Goal: Information Seeking & Learning: Learn about a topic

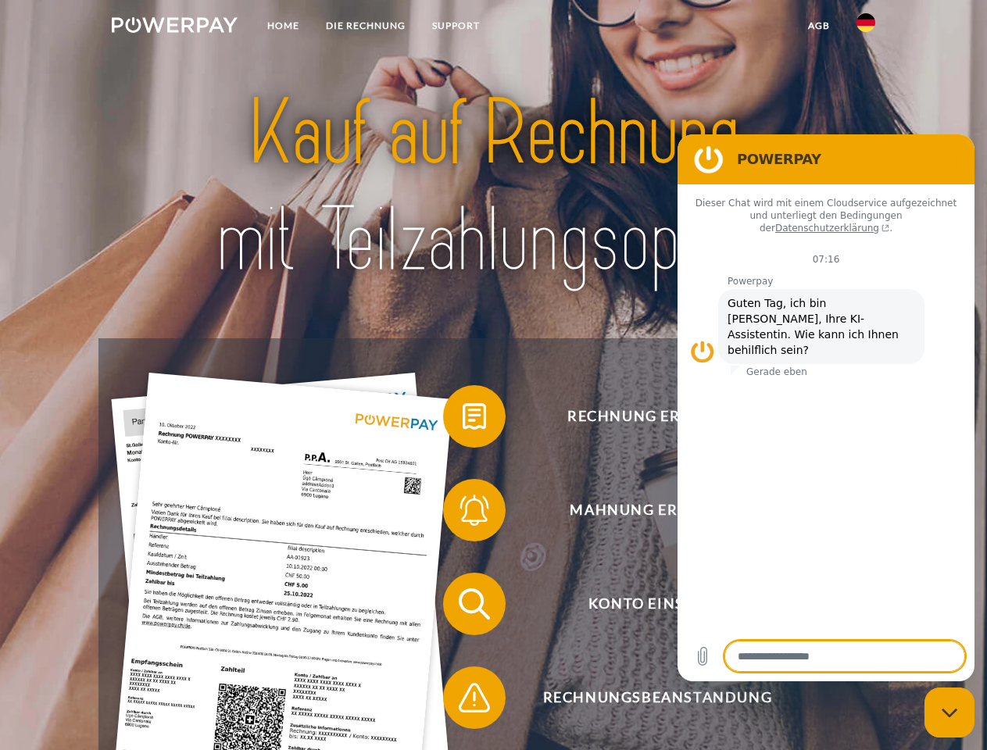
click at [174, 27] on img at bounding box center [175, 25] width 126 height 16
click at [866, 27] on img at bounding box center [865, 22] width 19 height 19
click at [818, 26] on link "agb" at bounding box center [819, 26] width 48 height 28
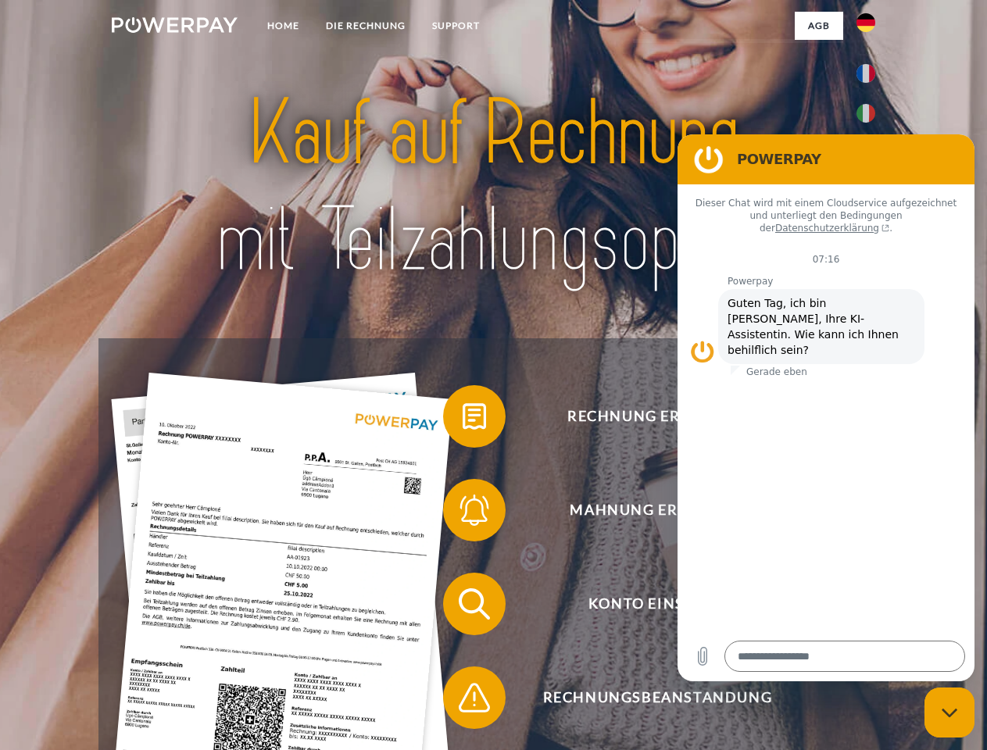
click at [463, 420] on span at bounding box center [451, 416] width 78 height 78
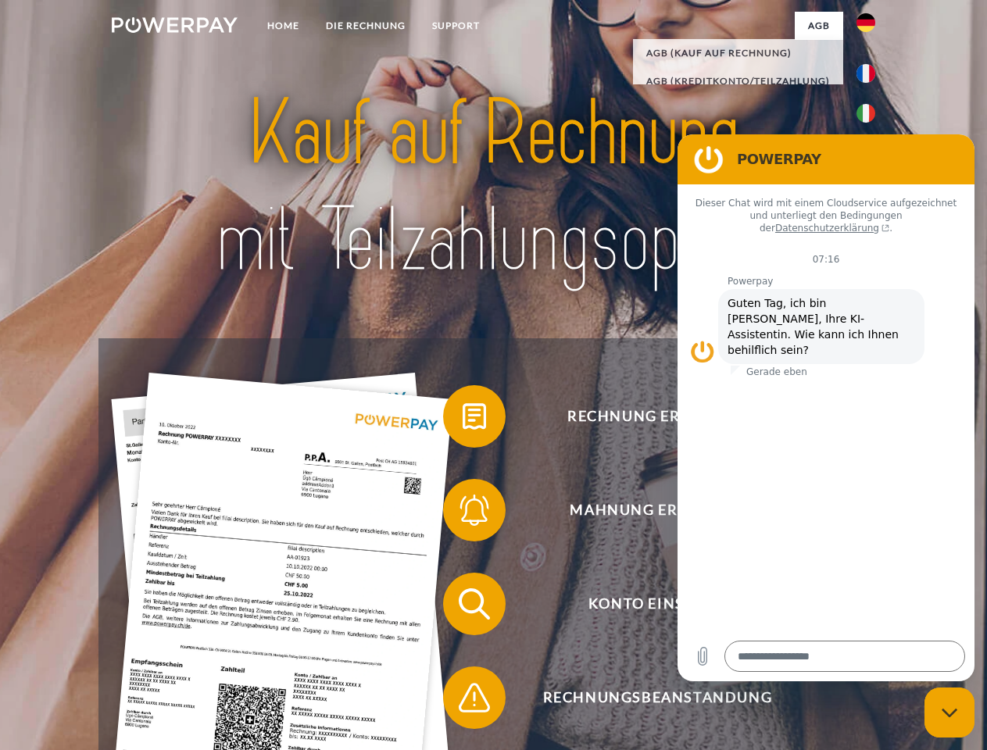
click at [463, 513] on span at bounding box center [451, 510] width 78 height 78
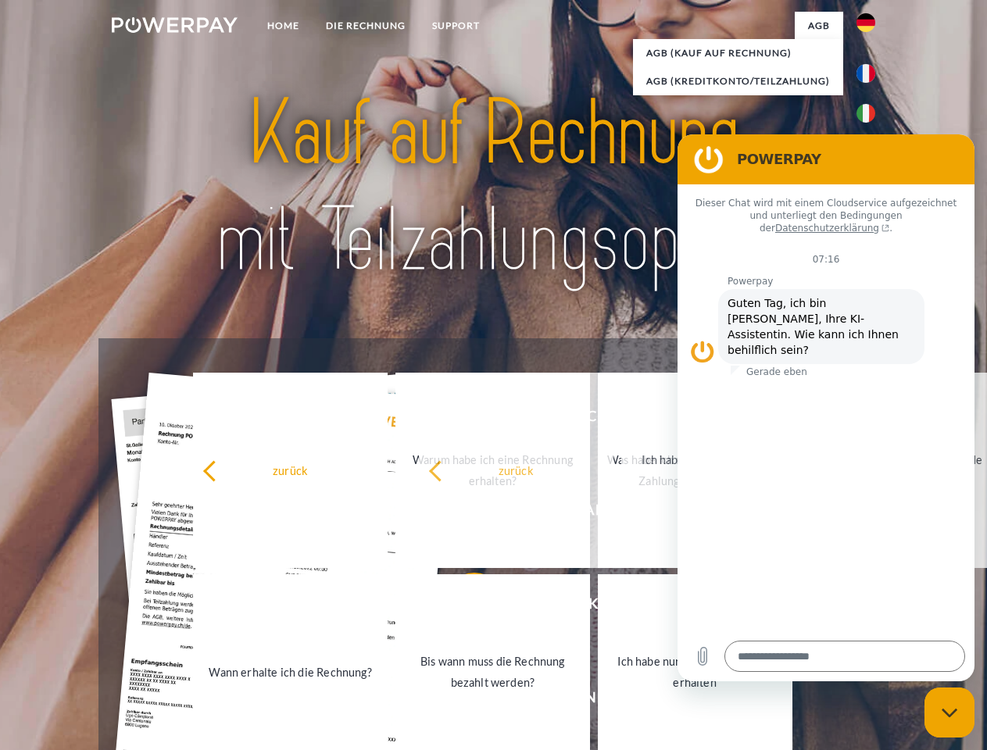
click at [463, 607] on link "Bis wann muss die Rechnung bezahlt werden?" at bounding box center [492, 671] width 195 height 195
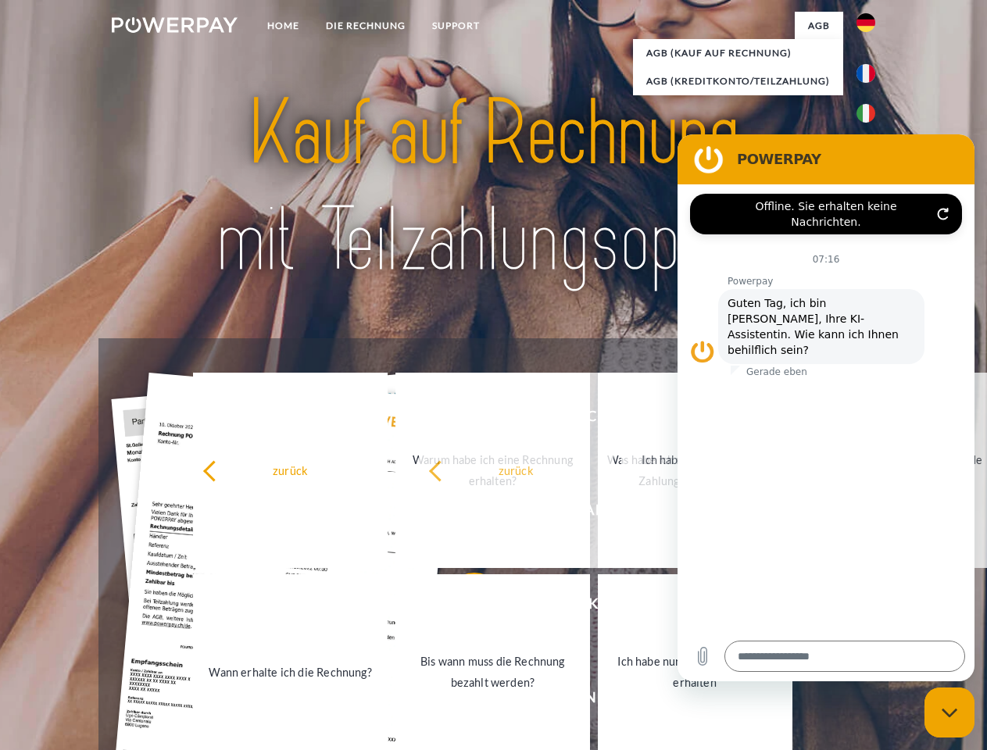
click at [463, 701] on span at bounding box center [451, 698] width 78 height 78
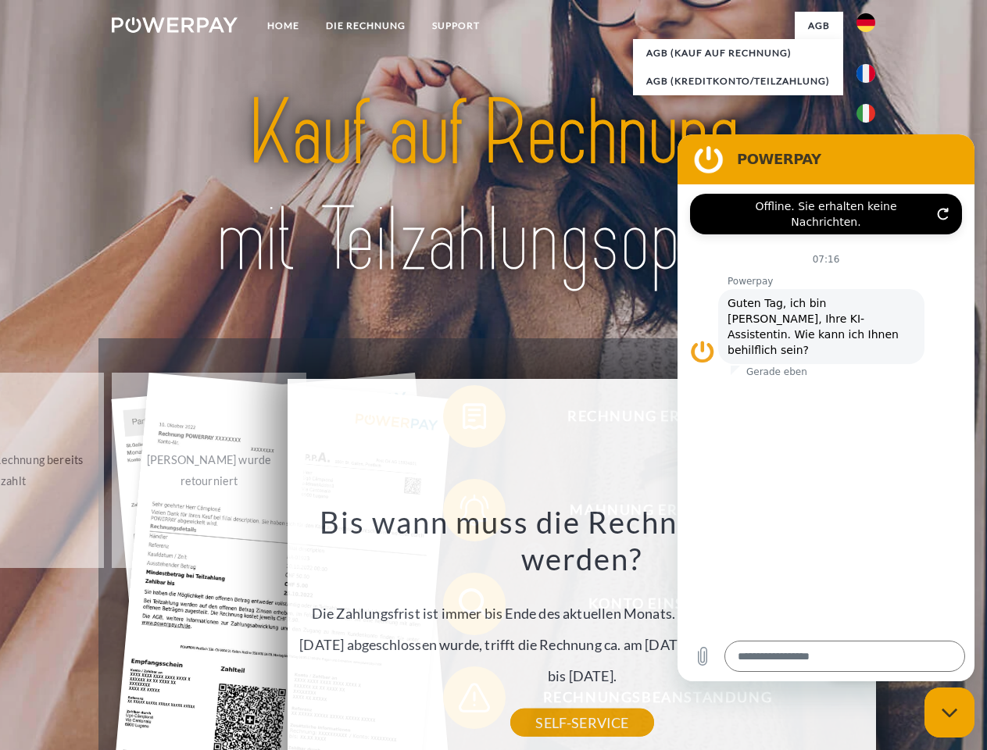
click at [949, 713] on icon "Messaging-Fenster schließen" at bounding box center [950, 713] width 16 height 10
type textarea "*"
